Goal: Transaction & Acquisition: Purchase product/service

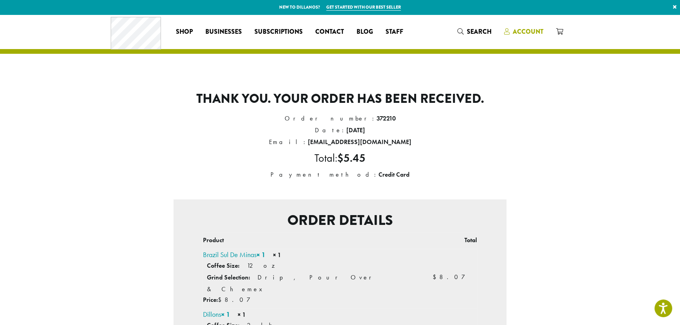
click at [543, 31] on link "Account" at bounding box center [524, 31] width 52 height 13
click at [519, 37] on link "Account" at bounding box center [524, 31] width 52 height 13
click at [519, 29] on span "Account" at bounding box center [528, 31] width 31 height 9
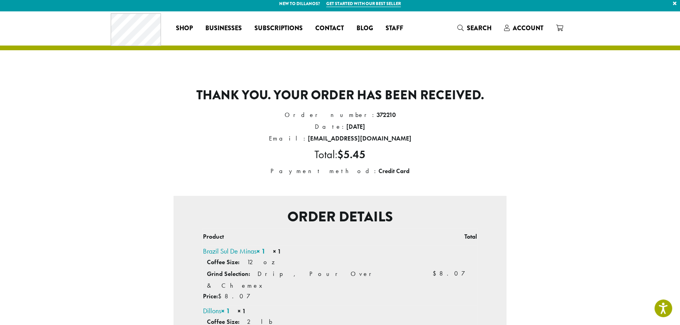
scroll to position [1, 0]
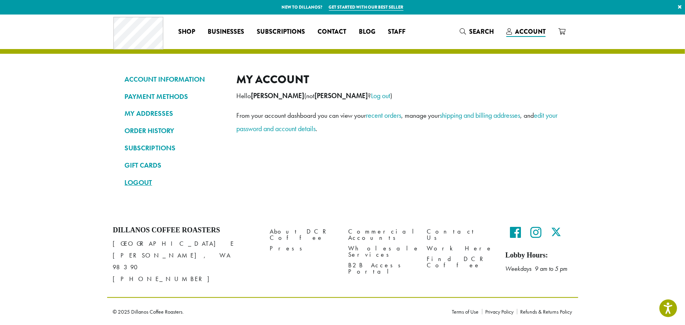
click at [132, 183] on link "LOGOUT" at bounding box center [175, 182] width 100 height 13
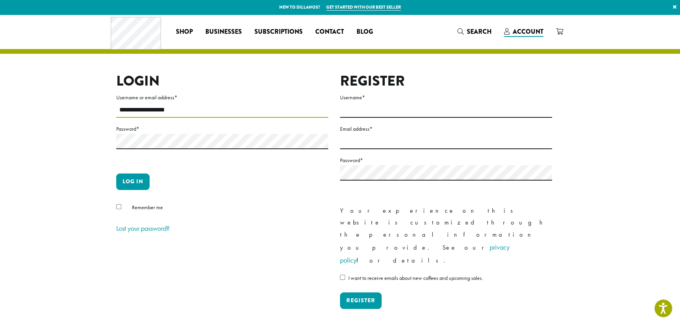
click at [185, 109] on input "**********" at bounding box center [222, 110] width 212 height 15
type input "**********"
click at [124, 178] on button "Log in" at bounding box center [132, 182] width 33 height 16
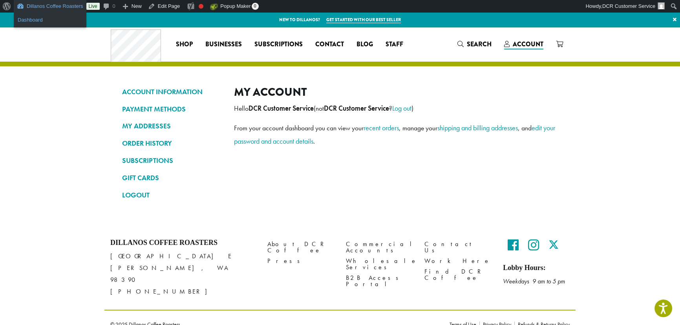
click at [50, 16] on link "Dashboard" at bounding box center [50, 20] width 73 height 10
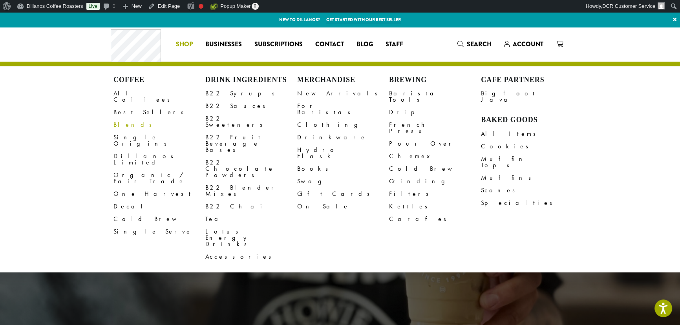
click at [125, 119] on link "Blends" at bounding box center [160, 125] width 92 height 13
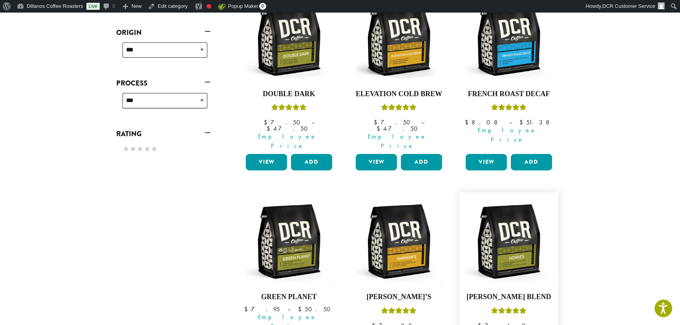
scroll to position [452, 0]
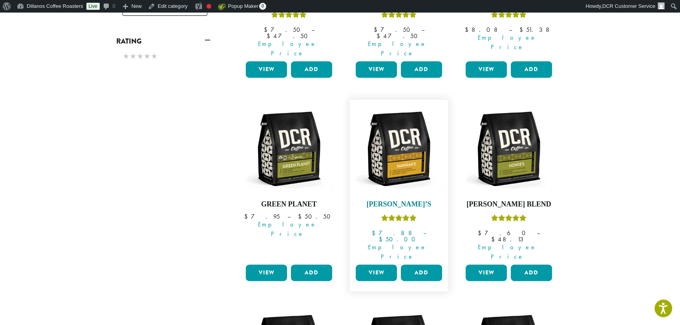
click at [388, 141] on img at bounding box center [399, 149] width 90 height 90
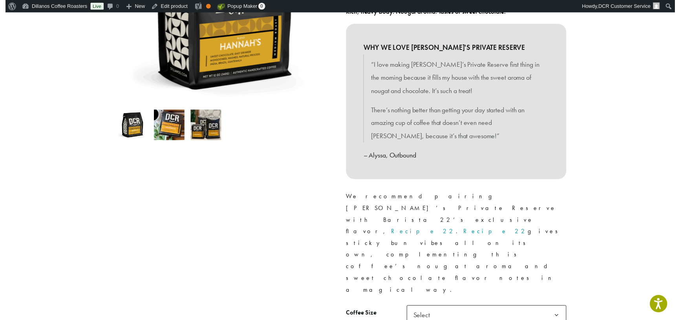
scroll to position [190, 0]
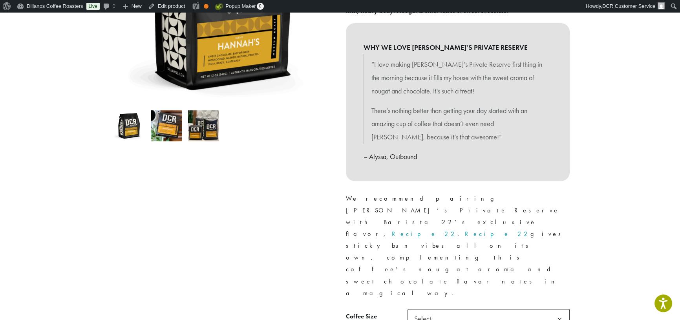
click at [329, 273] on div at bounding box center [222, 155] width 236 height 489
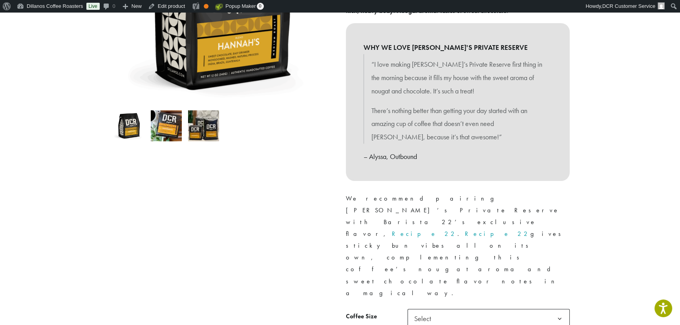
click at [483, 309] on span "Select" at bounding box center [489, 318] width 162 height 19
